Goal: Information Seeking & Learning: Learn about a topic

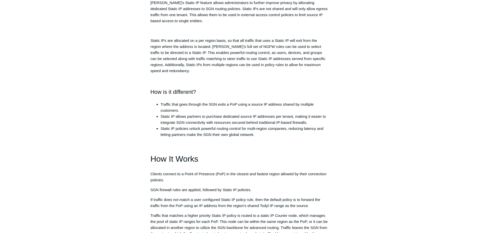
scroll to position [177, 0]
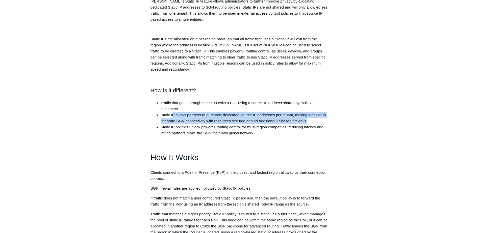
drag, startPoint x: 173, startPoint y: 115, endPoint x: 316, endPoint y: 121, distance: 142.6
click at [316, 121] on li "Static IP allows partners to purchase dedicated source IP addresses per tenant,…" at bounding box center [245, 118] width 168 height 12
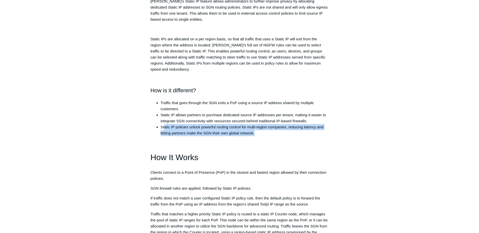
drag, startPoint x: 165, startPoint y: 127, endPoint x: 314, endPoint y: 132, distance: 148.9
click at [314, 132] on li "Static IP policies unlock powerful routing control for multi-region companies, …" at bounding box center [245, 130] width 168 height 12
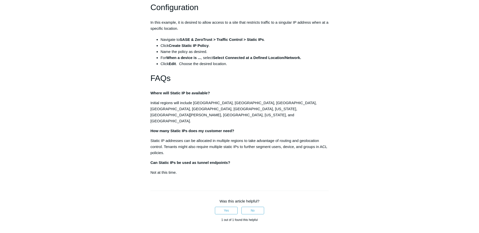
scroll to position [758, 0]
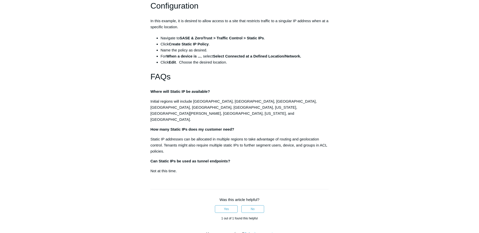
drag, startPoint x: 170, startPoint y: 82, endPoint x: 286, endPoint y: 87, distance: 115.3
drag, startPoint x: 286, startPoint y: 87, endPoint x: 279, endPoint y: 105, distance: 19.0
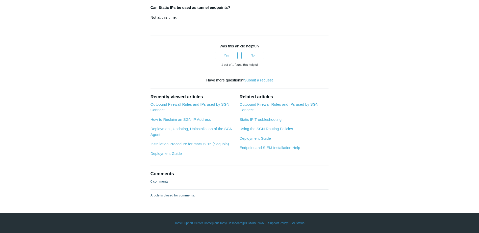
scroll to position [935, 0]
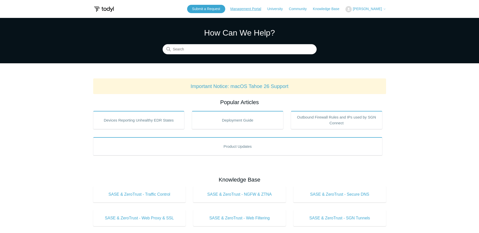
click at [256, 7] on link "Management Portal" at bounding box center [248, 8] width 36 height 5
